Goal: Register for event/course

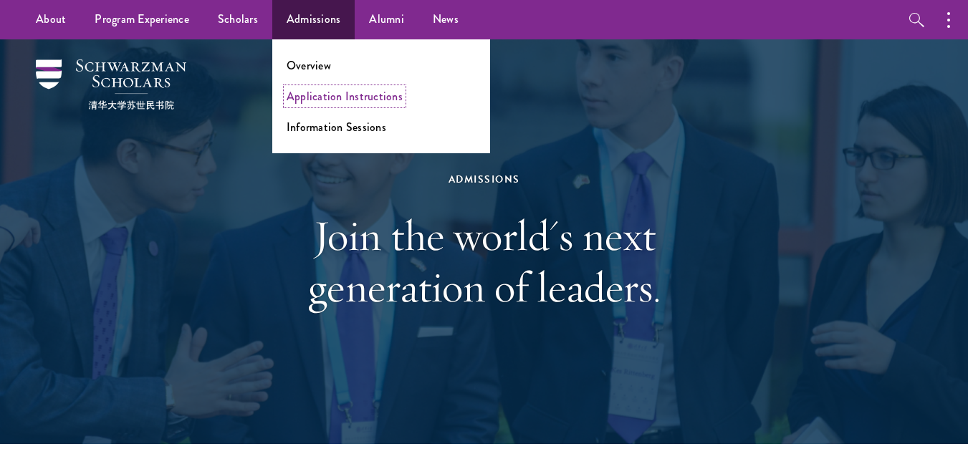
click at [297, 97] on link "Application Instructions" at bounding box center [345, 96] width 116 height 16
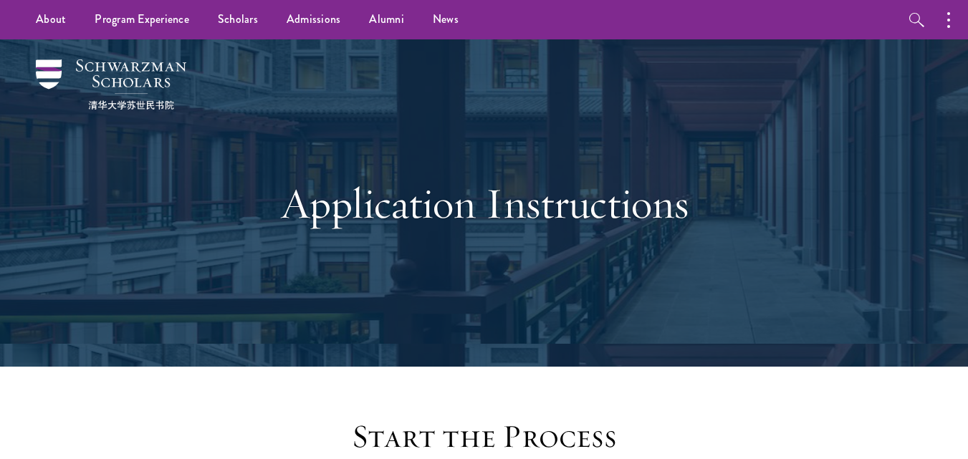
drag, startPoint x: 977, startPoint y: 61, endPoint x: 978, endPoint y: 19, distance: 41.6
click at [946, 26] on button "button" at bounding box center [952, 19] width 32 height 39
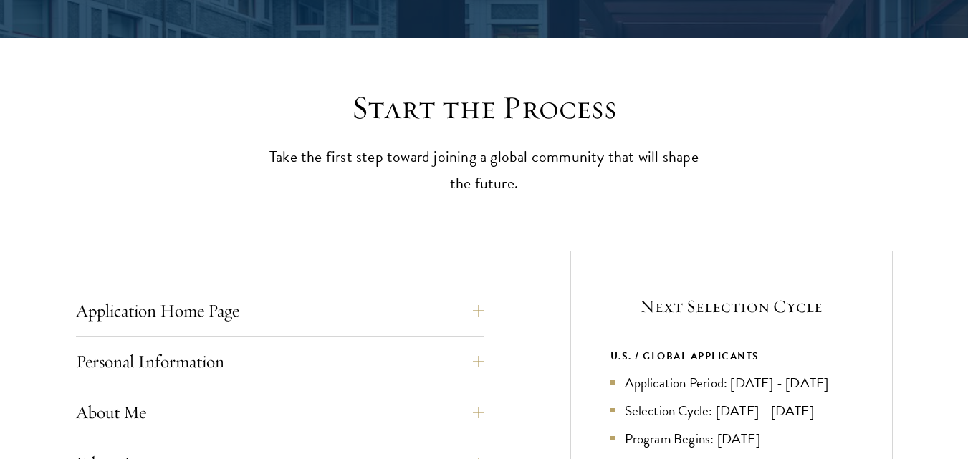
scroll to position [358, 0]
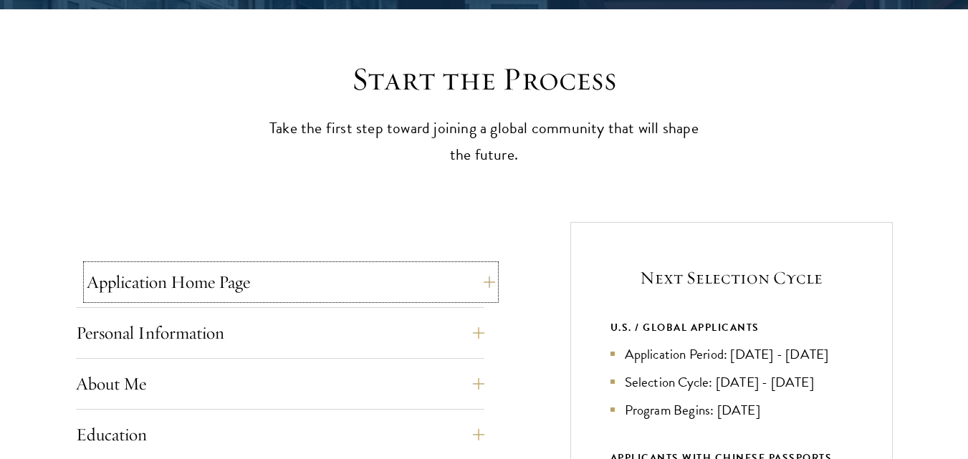
click at [489, 287] on button "Application Home Page" at bounding box center [291, 282] width 408 height 34
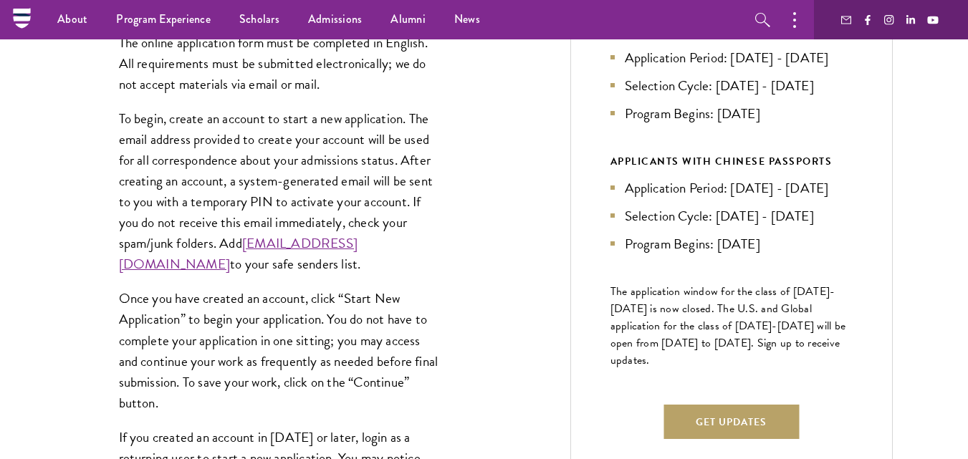
scroll to position [643, 0]
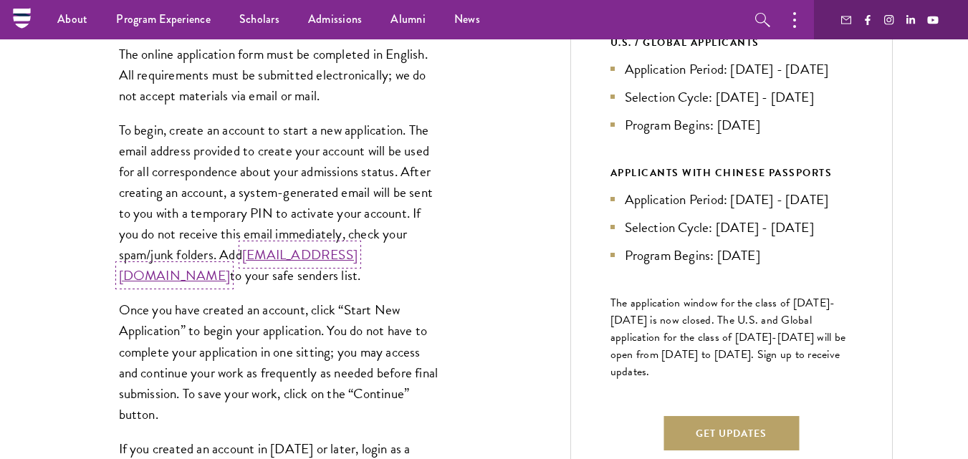
click at [267, 275] on link "admissions@schwarzmanscholars.org" at bounding box center [238, 265] width 239 height 42
click at [285, 271] on link "admissions@schwarzmanscholars.org" at bounding box center [238, 265] width 239 height 42
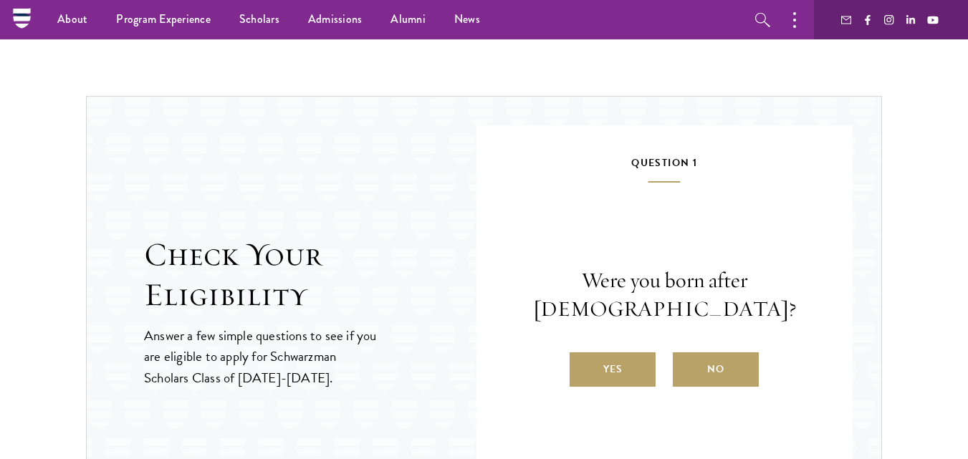
scroll to position [2146, 0]
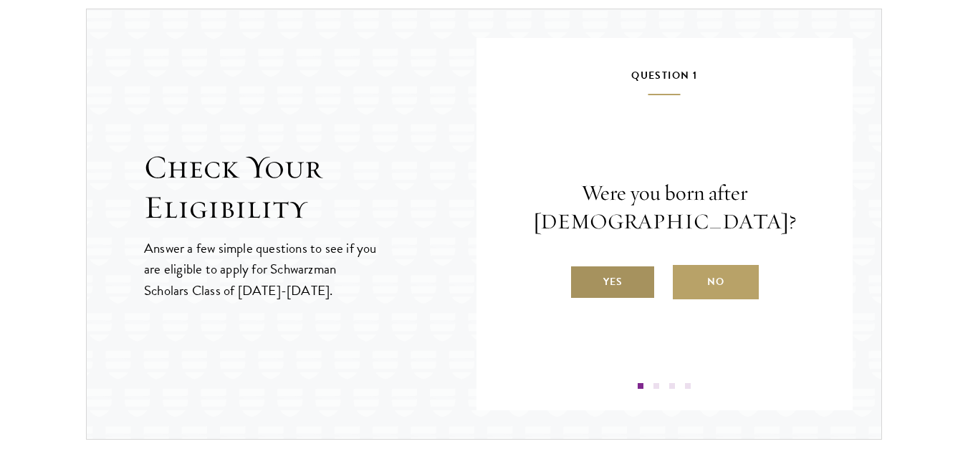
click at [593, 285] on label "Yes" at bounding box center [613, 282] width 86 height 34
click at [583, 279] on input "Yes" at bounding box center [576, 273] width 13 height 13
click at [601, 296] on label "Yes" at bounding box center [613, 282] width 86 height 34
click at [583, 279] on input "Yes" at bounding box center [576, 273] width 13 height 13
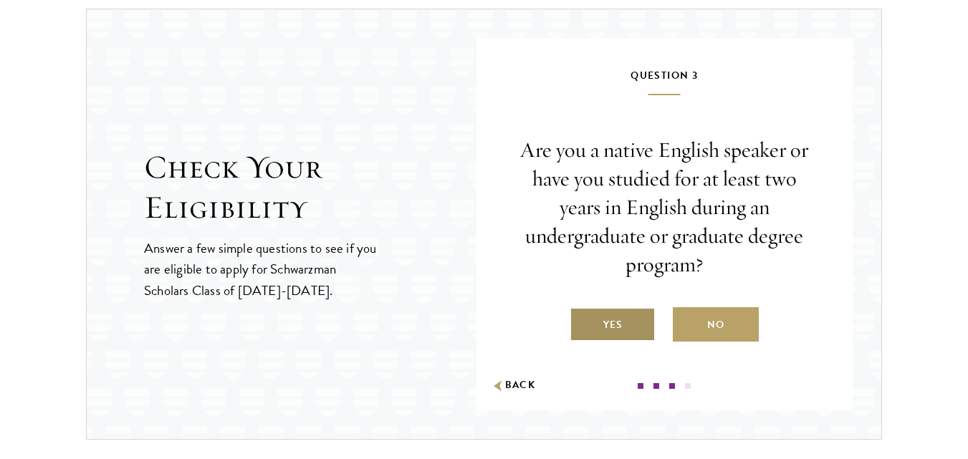
click at [604, 325] on label "Yes" at bounding box center [613, 324] width 86 height 34
click at [583, 322] on input "Yes" at bounding box center [576, 316] width 13 height 13
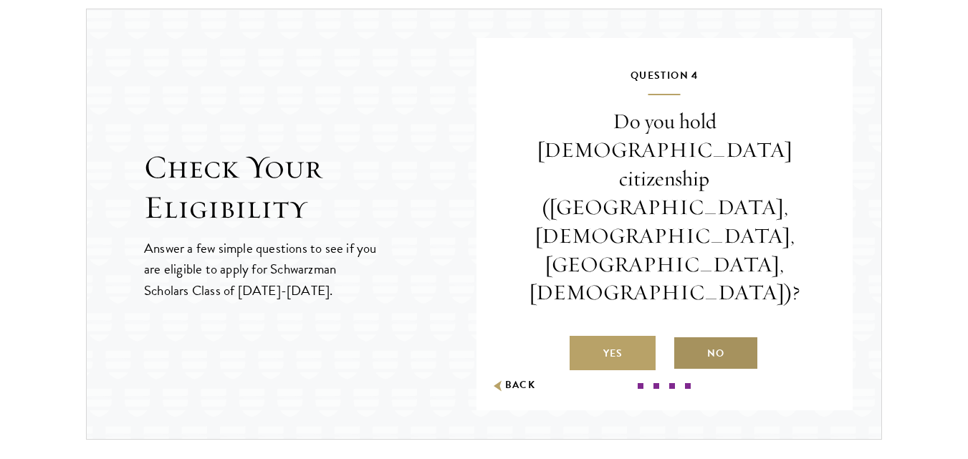
click at [696, 336] on label "No" at bounding box center [716, 353] width 86 height 34
click at [686, 338] on input "No" at bounding box center [679, 344] width 13 height 13
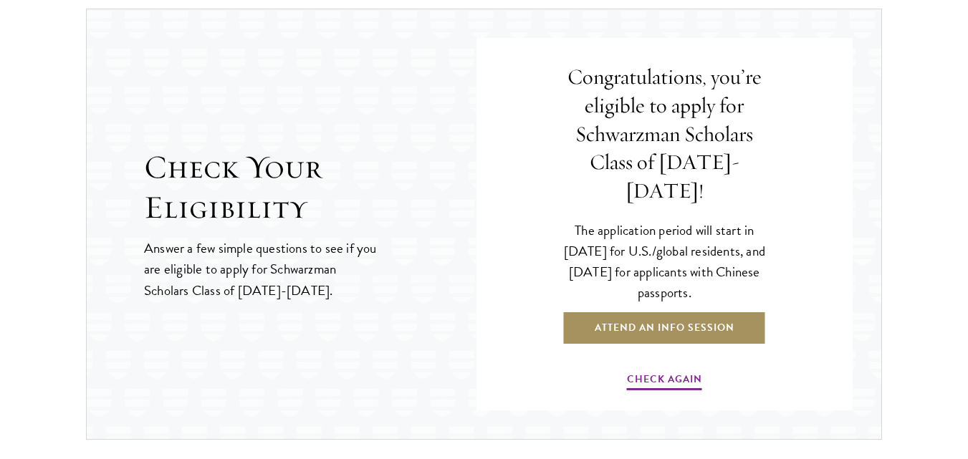
click at [756, 317] on link "Attend an Info Session" at bounding box center [664, 328] width 204 height 34
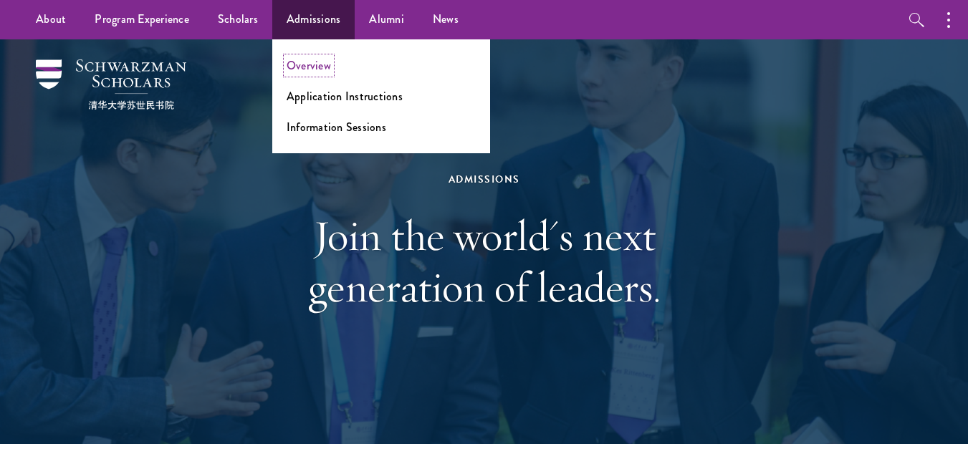
click at [313, 65] on link "Overview" at bounding box center [309, 65] width 44 height 16
click at [321, 128] on link "Information Sessions" at bounding box center [337, 127] width 100 height 16
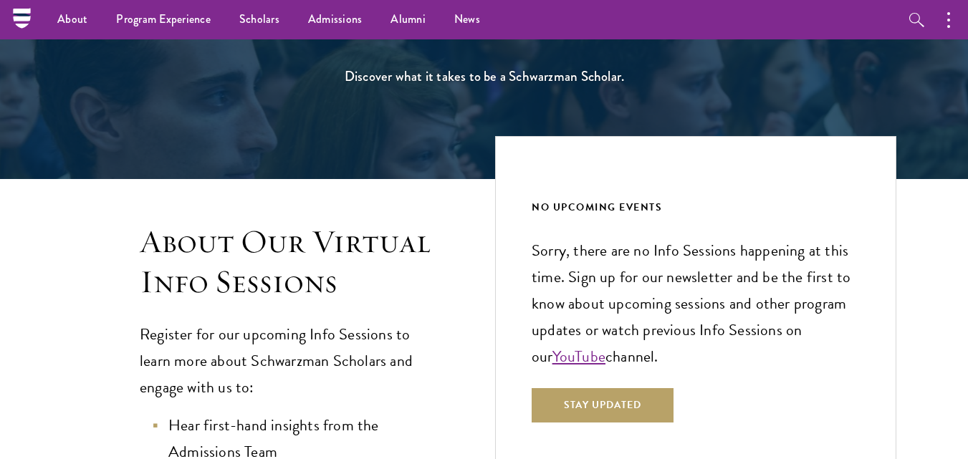
scroll to position [184, 0]
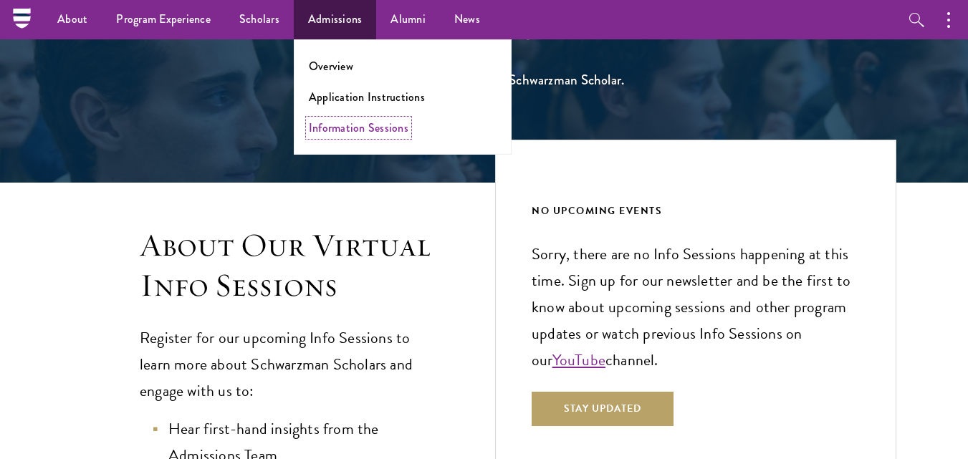
click at [349, 125] on link "Information Sessions" at bounding box center [359, 128] width 100 height 16
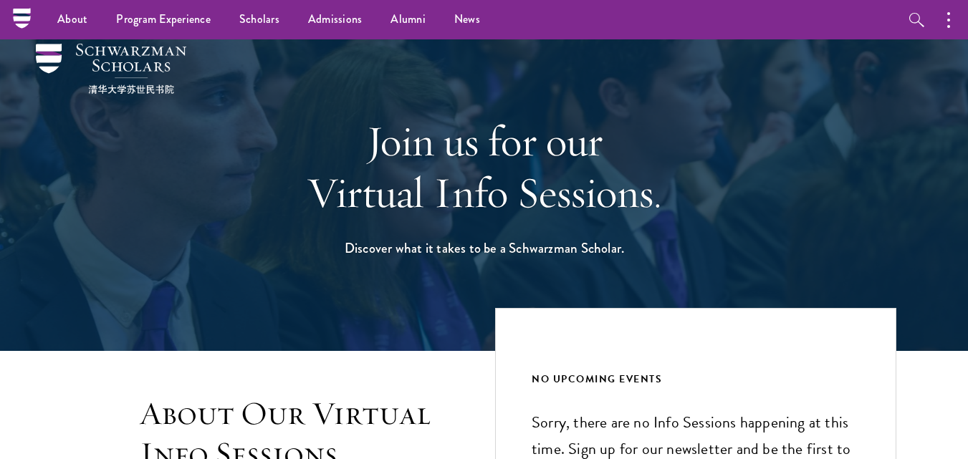
scroll to position [12, 0]
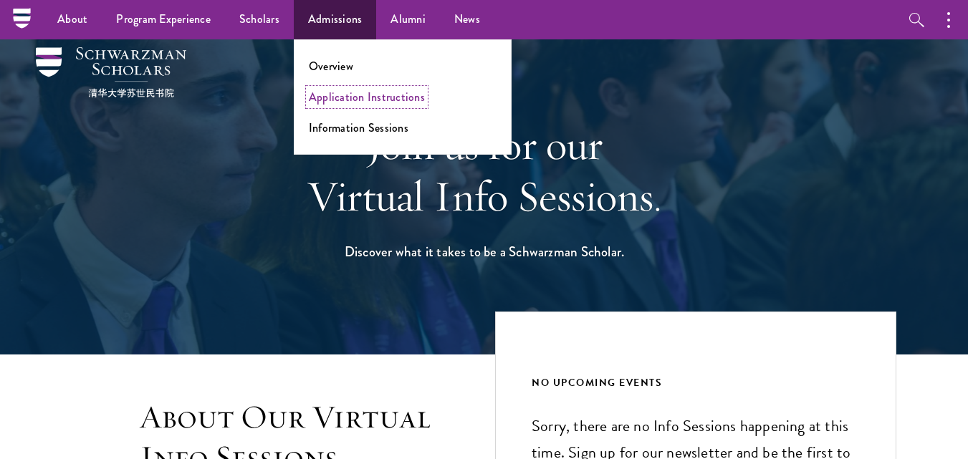
click at [347, 101] on link "Application Instructions" at bounding box center [367, 97] width 116 height 16
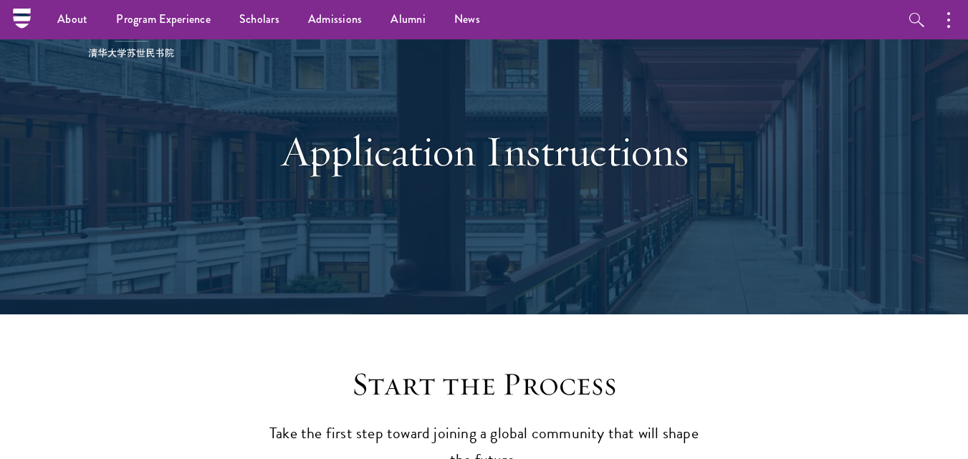
scroll to position [29, 0]
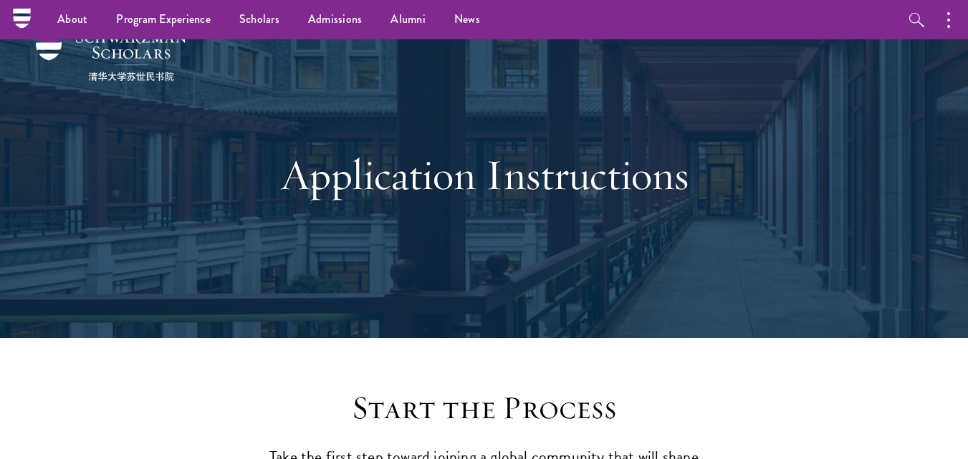
drag, startPoint x: 978, startPoint y: 59, endPoint x: 926, endPoint y: 63, distance: 51.8
